Goal: Task Accomplishment & Management: Complete application form

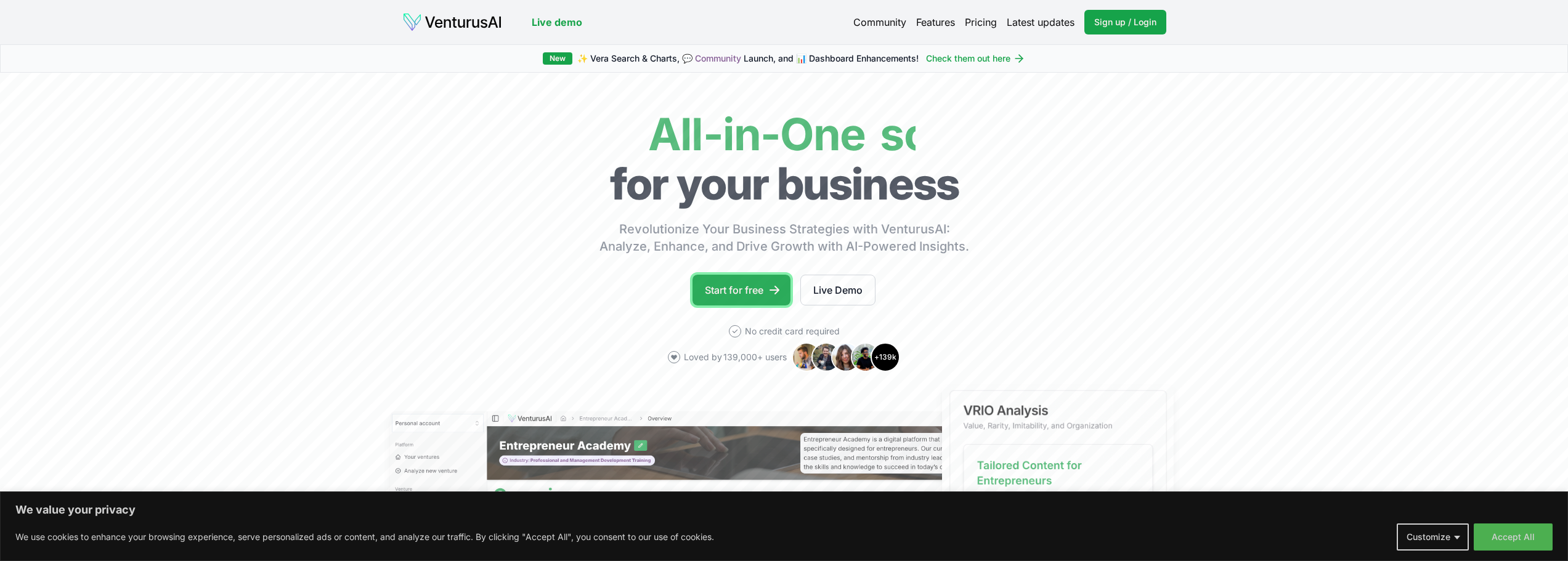
click at [729, 291] on link "Start for free" at bounding box center [741, 289] width 98 height 30
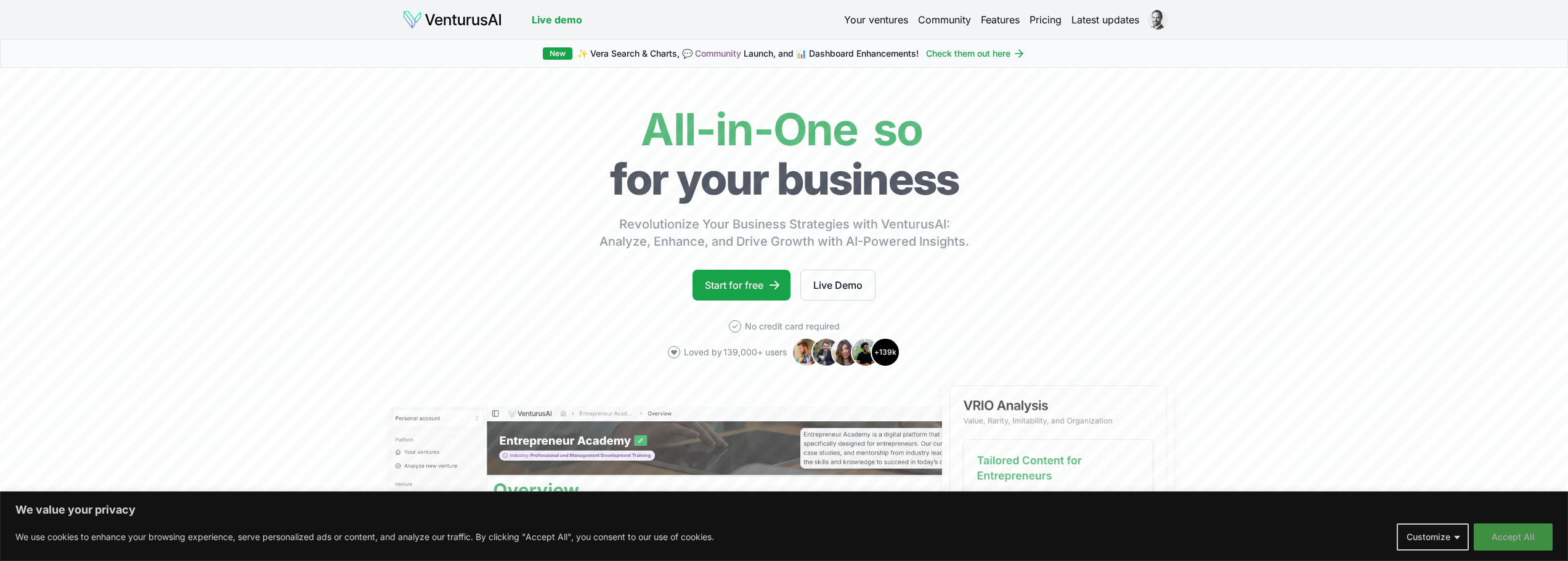
click at [1526, 535] on button "Accept All" at bounding box center [1514, 536] width 79 height 27
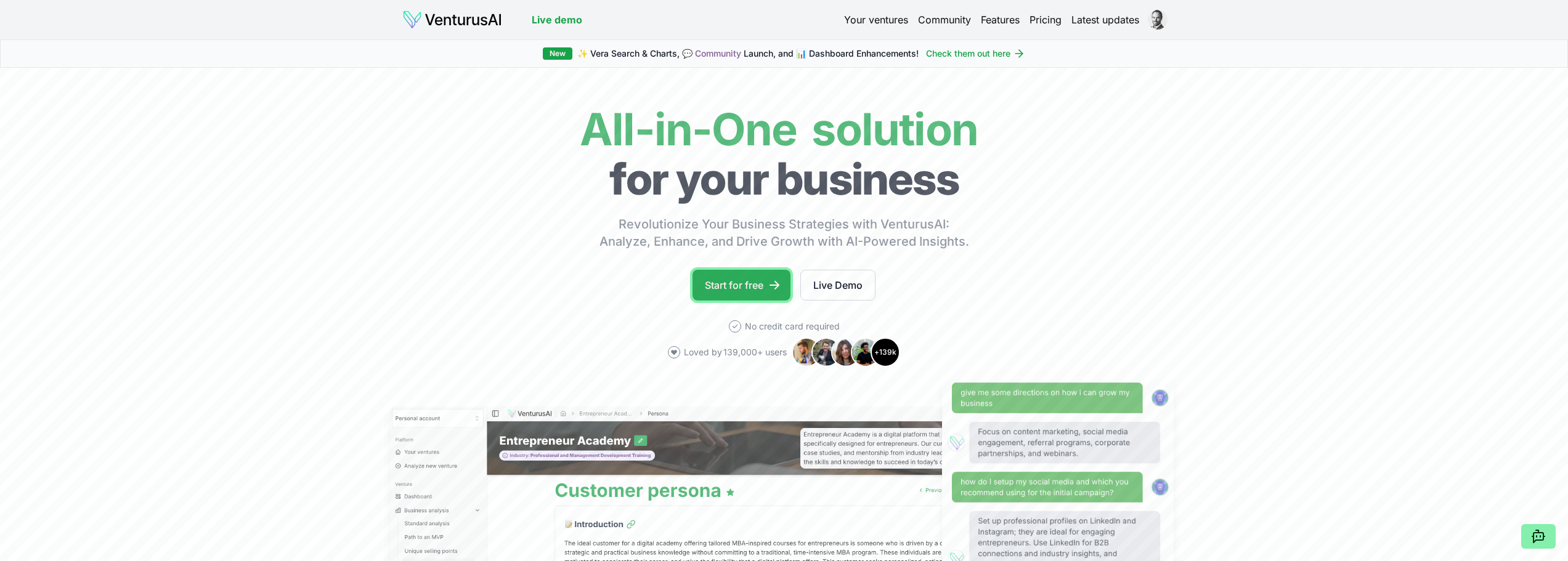
click at [760, 287] on link "Start for free" at bounding box center [741, 284] width 98 height 30
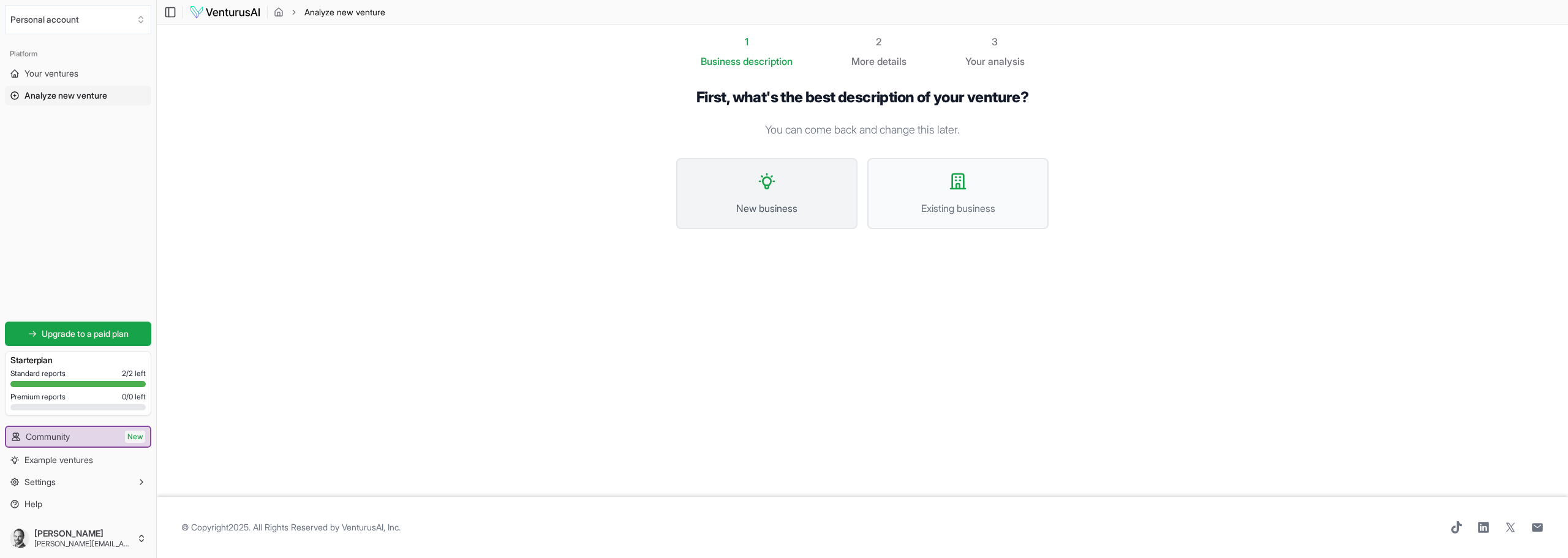
click at [771, 192] on button "New business" at bounding box center [766, 193] width 181 height 71
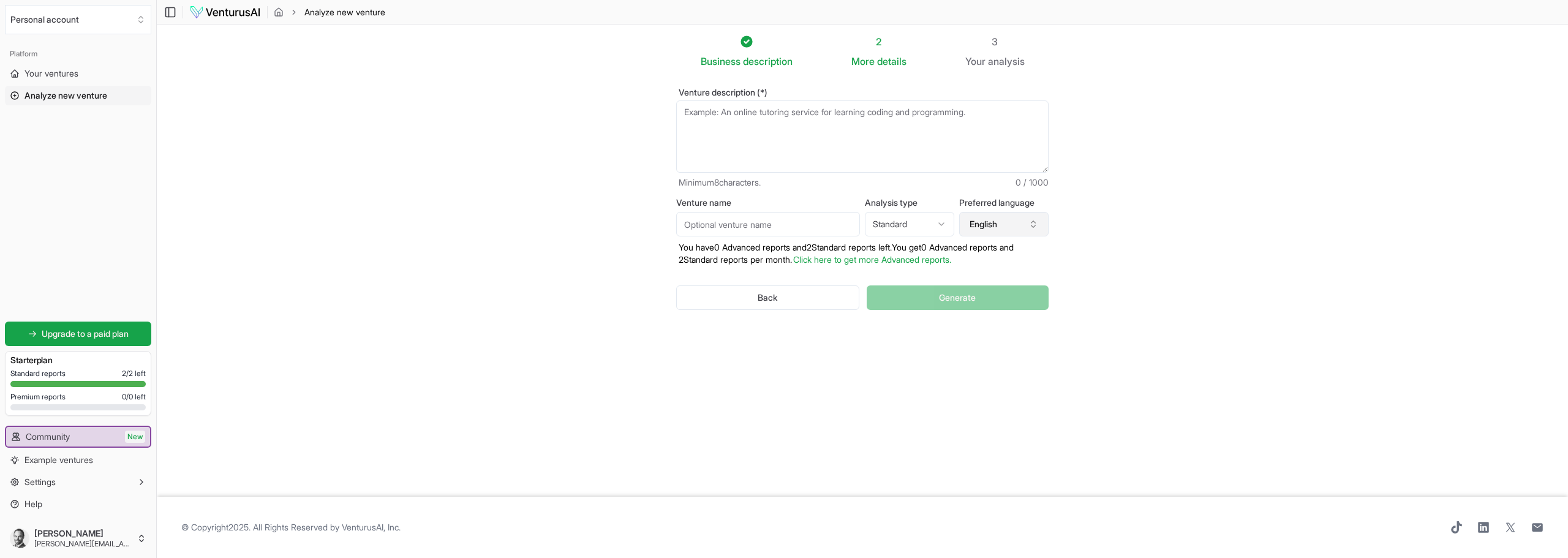
click at [985, 224] on button "English" at bounding box center [1004, 225] width 89 height 25
click at [967, 379] on div "German" at bounding box center [1009, 379] width 158 height 20
click at [912, 223] on html "We value your privacy We use cookies to enhance your browsing experience, serve…" at bounding box center [784, 279] width 1568 height 558
click at [739, 117] on html "We value your privacy We use cookies to enhance your browsing experience, serve…" at bounding box center [784, 279] width 1568 height 558
